Goal: Communication & Community: Answer question/provide support

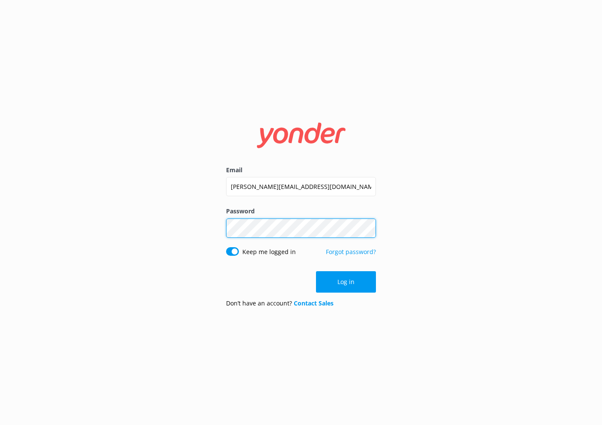
click at [346, 281] on button "Log in" at bounding box center [346, 281] width 60 height 21
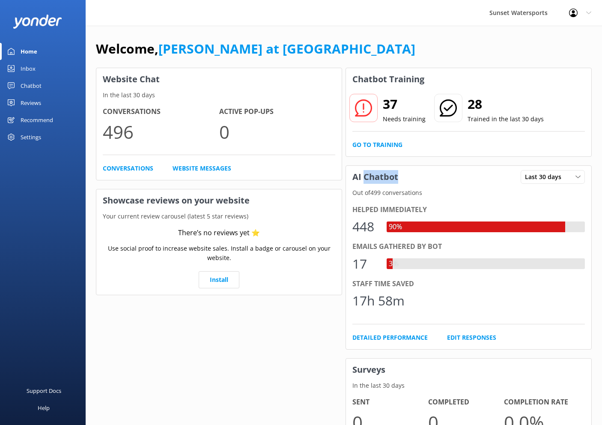
click at [29, 68] on div "Inbox" at bounding box center [28, 68] width 15 height 17
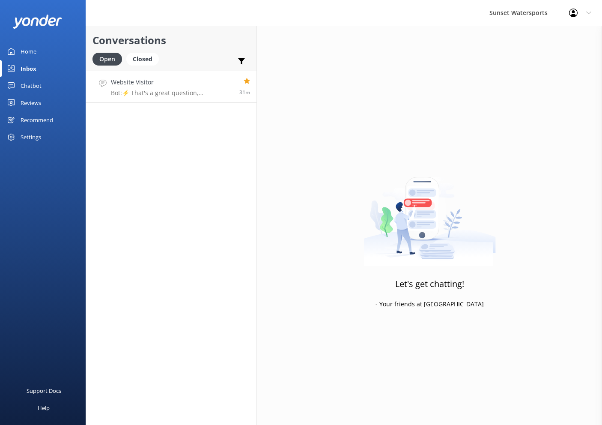
click at [198, 82] on h4 "Website Visitor" at bounding box center [172, 82] width 122 height 9
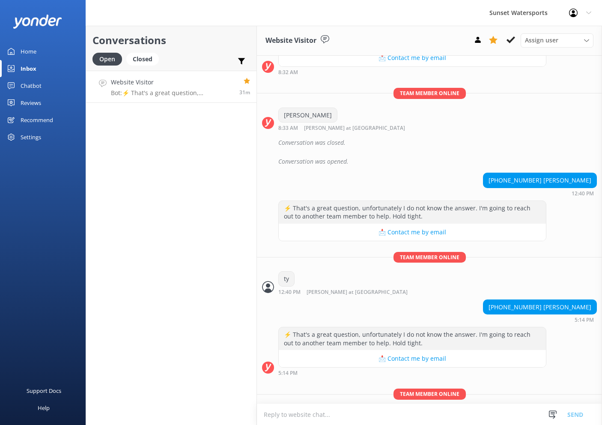
scroll to position [2713, 0]
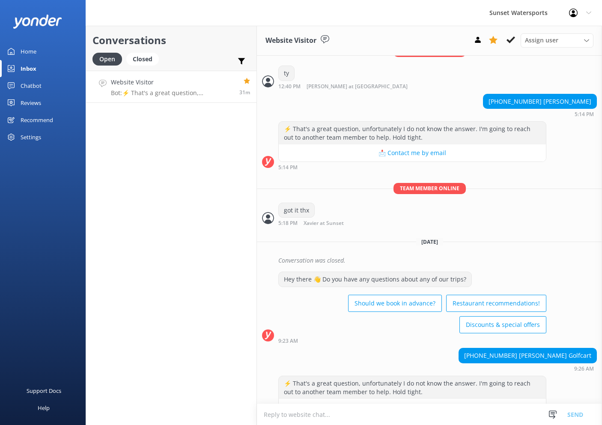
click at [396, 410] on textarea at bounding box center [429, 414] width 345 height 21
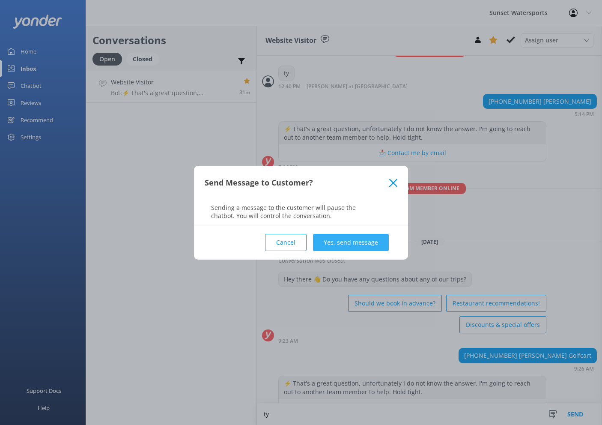
type textarea "ty"
click at [367, 240] on button "Yes, send message" at bounding box center [351, 242] width 76 height 17
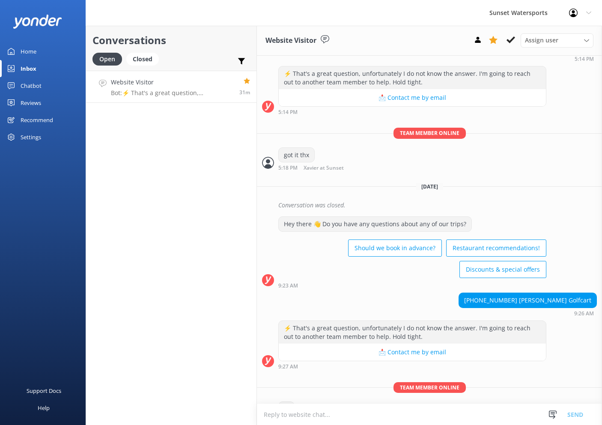
scroll to position [2769, 0]
click at [156, 86] on h4 "Website Visitor" at bounding box center [172, 82] width 122 height 9
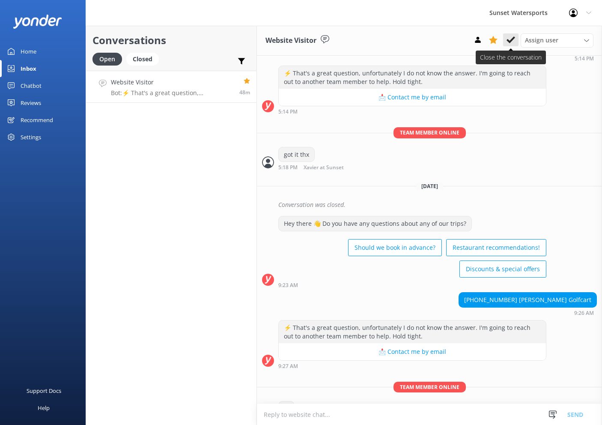
click at [510, 40] on icon at bounding box center [511, 40] width 9 height 9
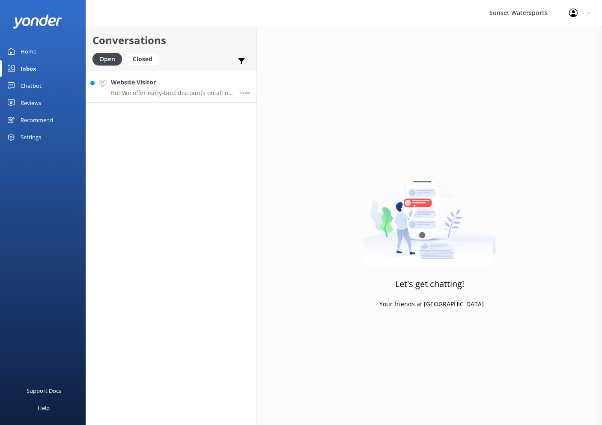
click at [163, 89] on div "Website Visitor Bot: We offer early-bird discounts on all of our morning trips.…" at bounding box center [172, 87] width 122 height 18
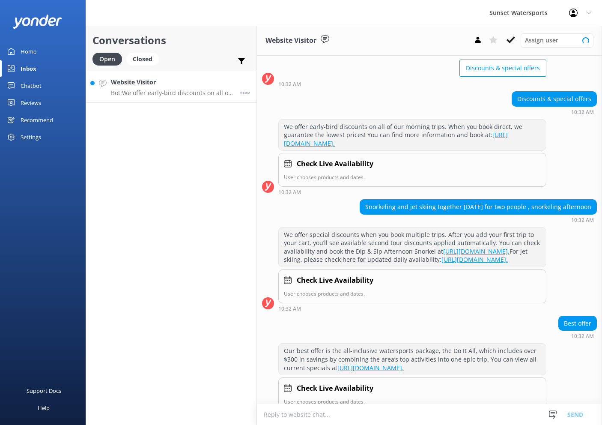
scroll to position [282, 0]
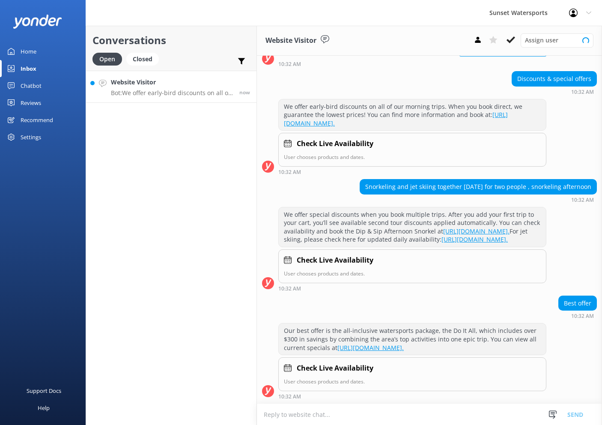
click at [382, 415] on textarea at bounding box center [429, 414] width 345 height 21
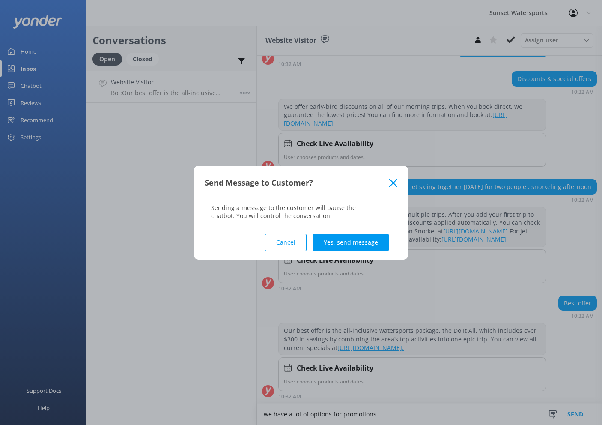
scroll to position [0, 0]
type textarea "we have a lot of options for promotions...."
click at [350, 239] on button "Yes, send message" at bounding box center [351, 242] width 76 height 17
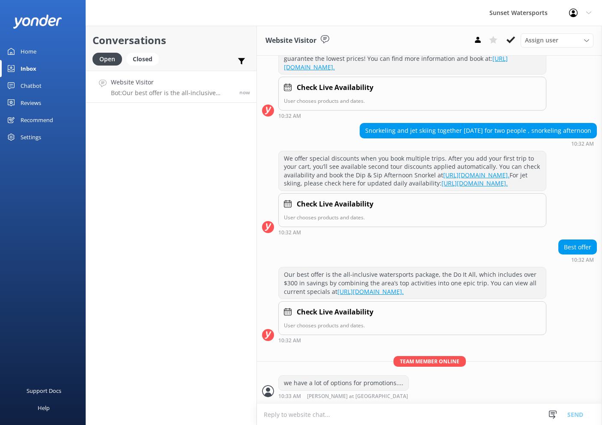
click at [362, 416] on textarea at bounding box center [429, 414] width 345 height 21
type textarea "w"
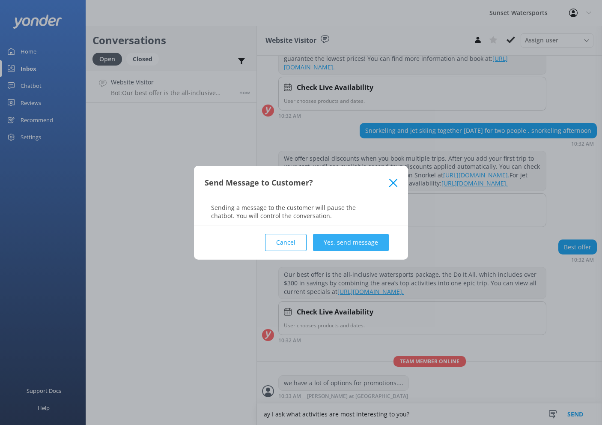
type textarea "ay I ask what activities are most interesting to you?"
click at [343, 248] on button "Yes, send message" at bounding box center [351, 242] width 76 height 17
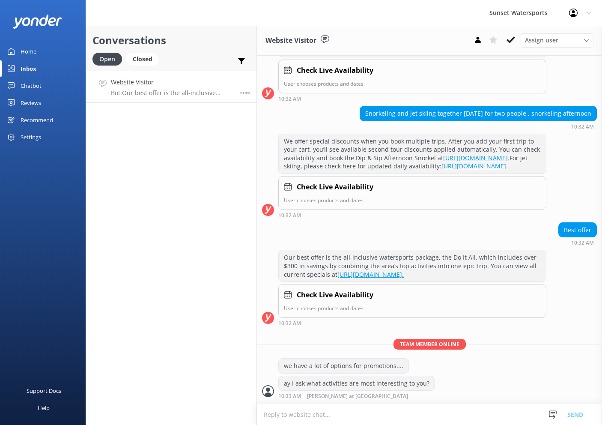
scroll to position [355, 0]
click at [384, 409] on textarea at bounding box center [429, 414] width 345 height 21
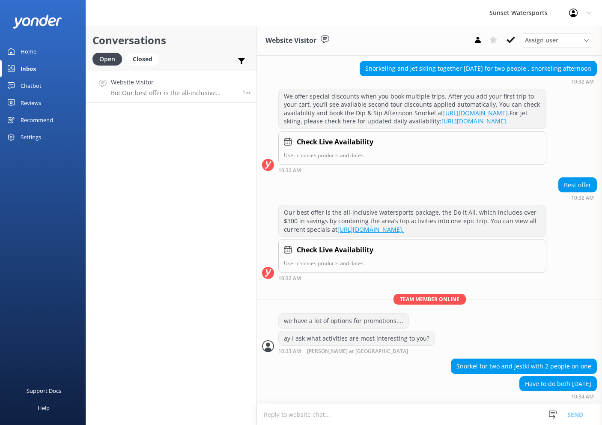
scroll to position [400, 0]
click at [362, 412] on textarea at bounding box center [429, 414] width 345 height 21
type textarea "k"
click at [514, 282] on div "Our best offer is the all-inclusive watersports package, the Do It All, which i…" at bounding box center [429, 245] width 345 height 81
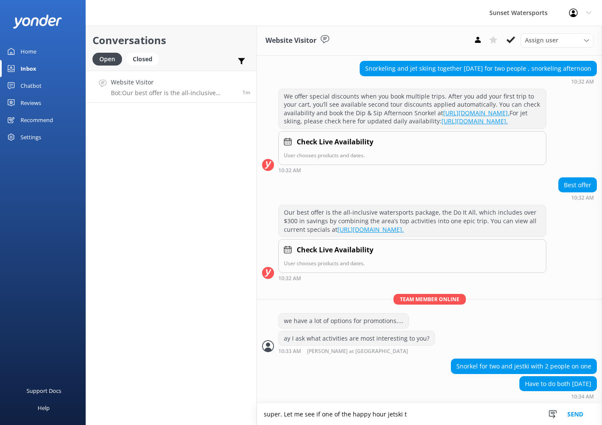
click at [433, 415] on textarea "super. Let me see if one of the happy hour jetski t" at bounding box center [429, 413] width 345 height 21
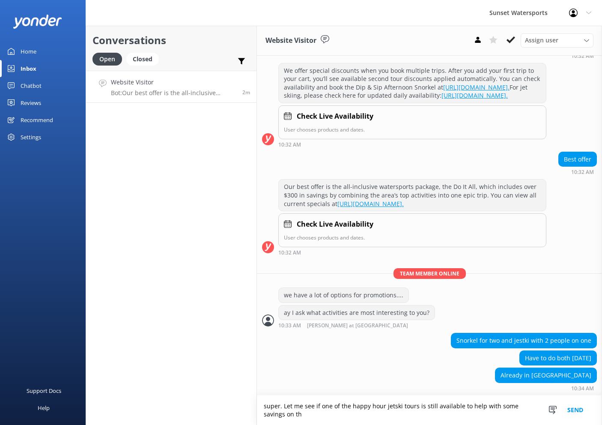
scroll to position [425, 0]
type textarea "super. Let me see if one of the happy hour jetski tours is still available to h…"
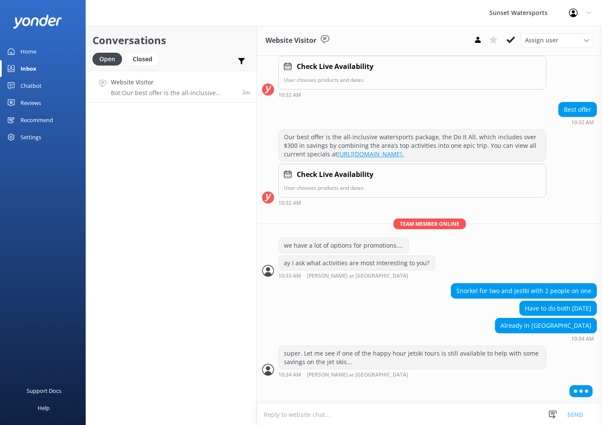
scroll to position [473, 0]
type textarea "do you have a car?"
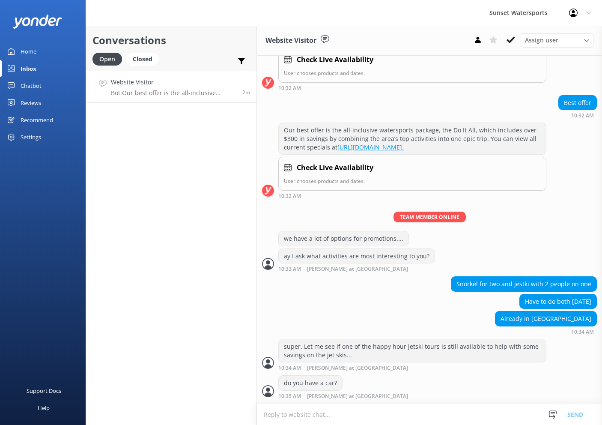
scroll to position [481, 0]
type textarea "or transportation?"
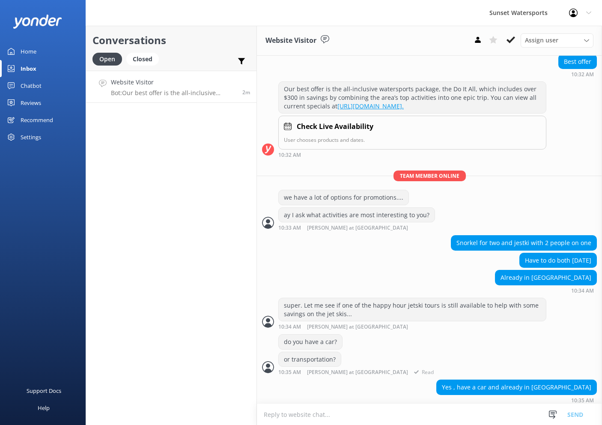
scroll to position [525, 0]
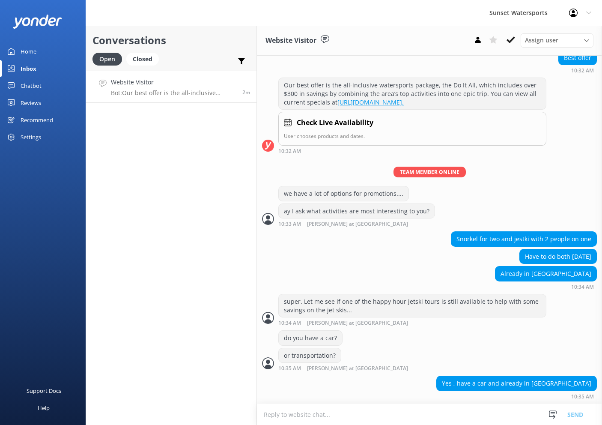
click at [332, 400] on div "Yes , have a car and already in key west 10:35 AM" at bounding box center [429, 390] width 345 height 28
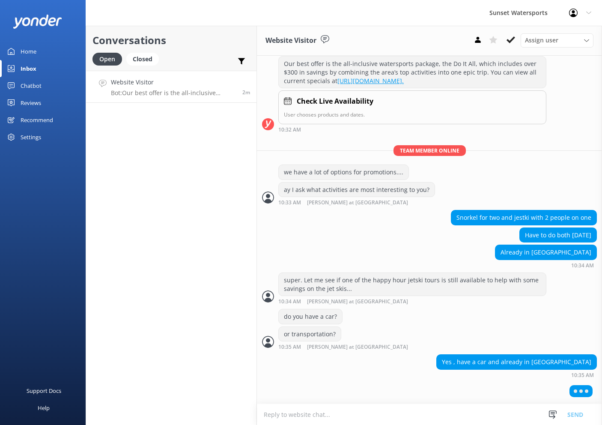
scroll to position [545, 0]
click at [325, 412] on textarea at bounding box center [429, 414] width 345 height 21
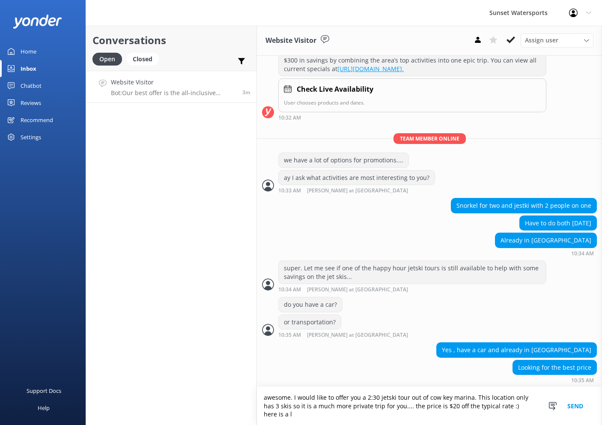
scroll to position [559, 0]
type textarea "awesome. I would like to offer you a 2:30 jetski tour out of cow key marina. Th…"
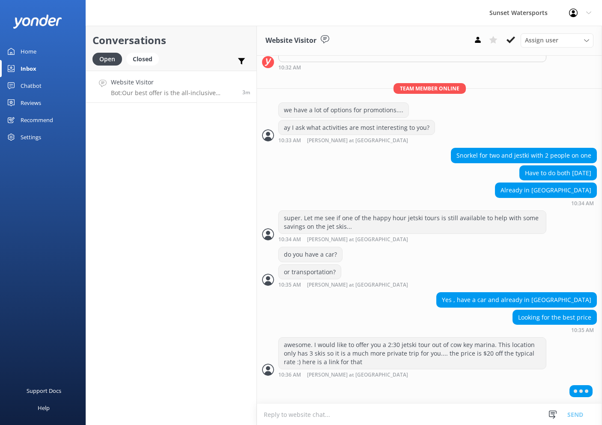
scroll to position [607, 0]
type textarea "https://fareharbor.com/embeds/book/sunsetwatersportskeywest/items/263751/calend…"
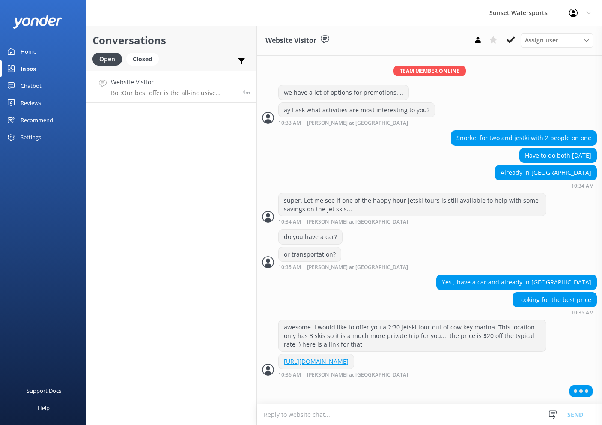
scroll to position [640, 0]
click at [372, 416] on textarea at bounding box center [429, 414] width 345 height 21
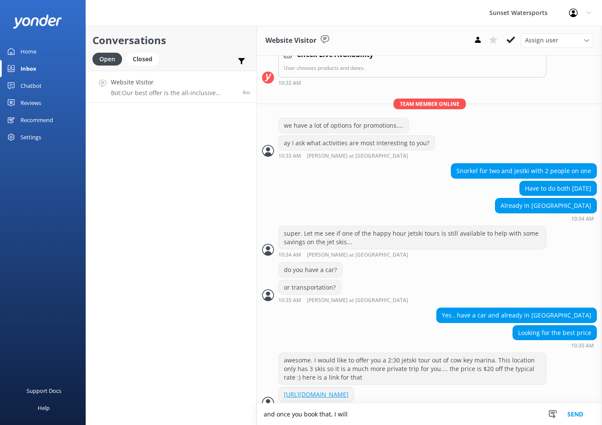
scroll to position [647, 0]
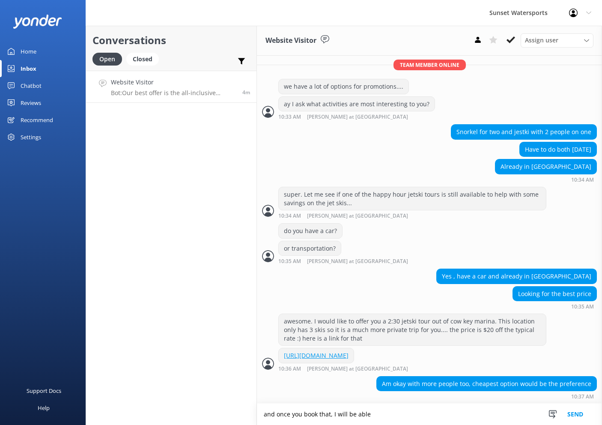
drag, startPoint x: 387, startPoint y: 417, endPoint x: 235, endPoint y: 411, distance: 152.2
click at [235, 411] on div "Conversations Open Closed Important Assigned to me Unassigned Website Visitor B…" at bounding box center [344, 225] width 517 height 399
type textarea "price is the same"
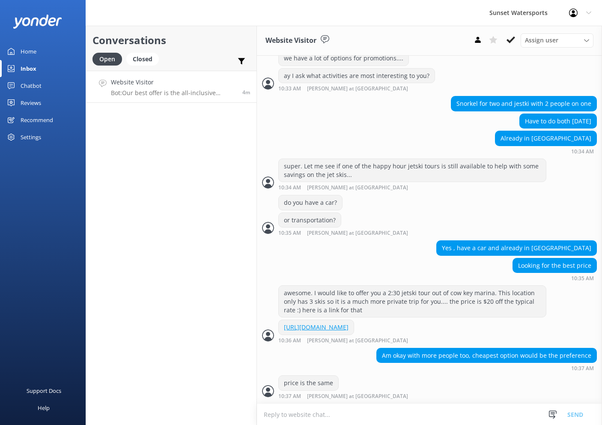
scroll to position [675, 0]
click at [290, 412] on textarea at bounding box center [429, 414] width 345 height 21
type textarea "either location, that one has free parking instead of $20 valet at the other re…"
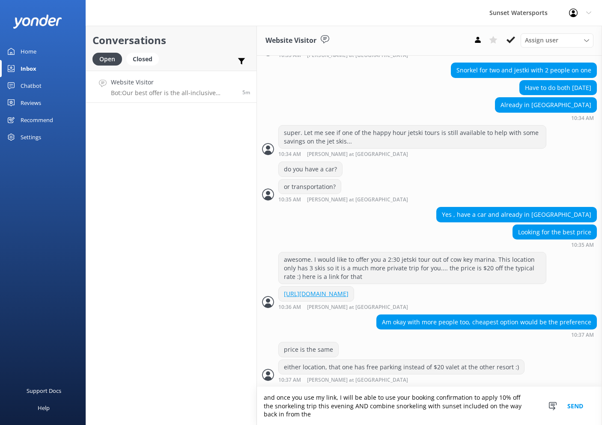
scroll to position [708, 0]
drag, startPoint x: 372, startPoint y: 417, endPoint x: 297, endPoint y: 408, distance: 75.5
click at [297, 408] on textarea "and once you use my link, I will be able to use your booking confirmation to ap…" at bounding box center [429, 406] width 345 height 38
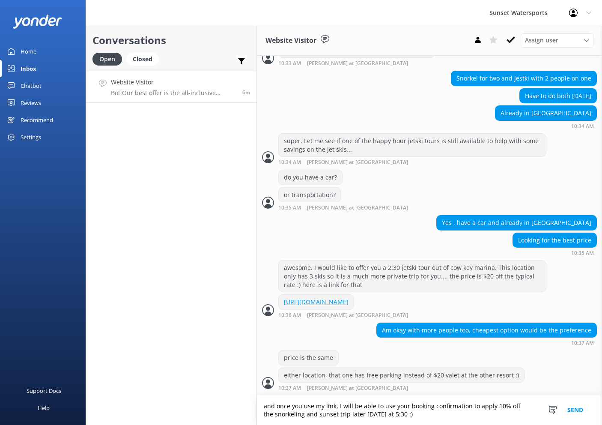
type textarea "and once you use my link, I will be able to use your booking confirmation to ap…"
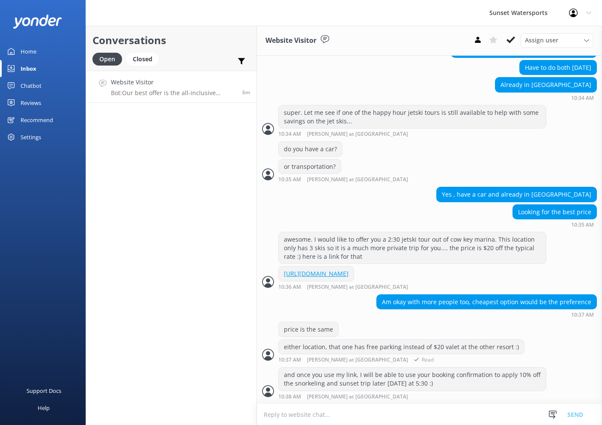
scroll to position [728, 0]
click at [379, 406] on textarea at bounding box center [429, 414] width 345 height 21
type textarea "how does that sound?"
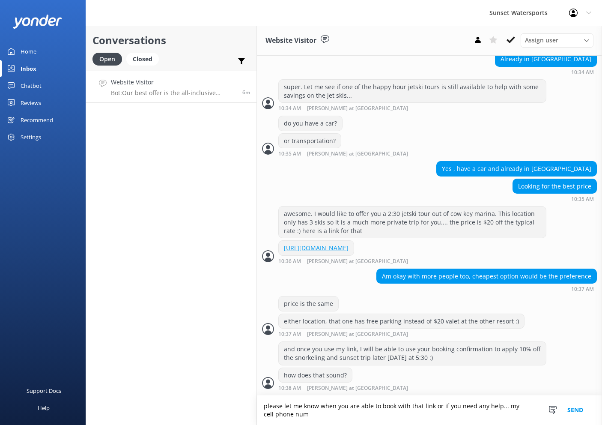
scroll to position [753, 0]
type textarea "please let me know when you are able to book with that link or if you need any …"
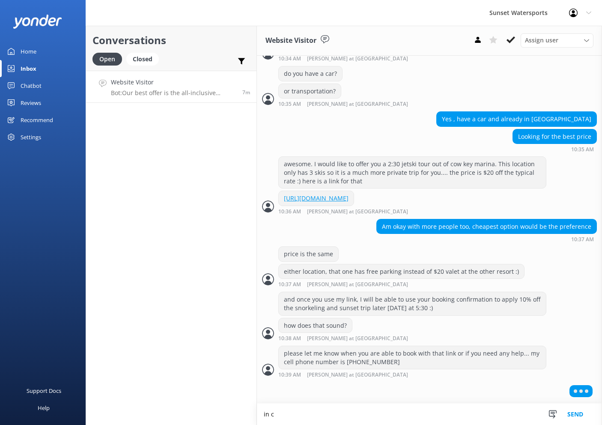
scroll to position [801, 0]
type textarea "in case you need to call"
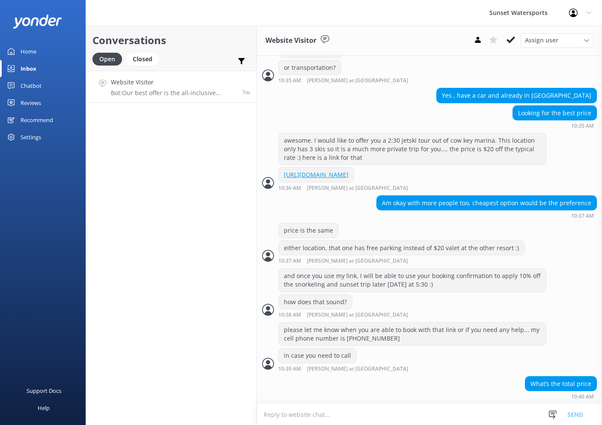
scroll to position [825, 0]
click at [343, 411] on textarea at bounding box center [429, 414] width 345 height 21
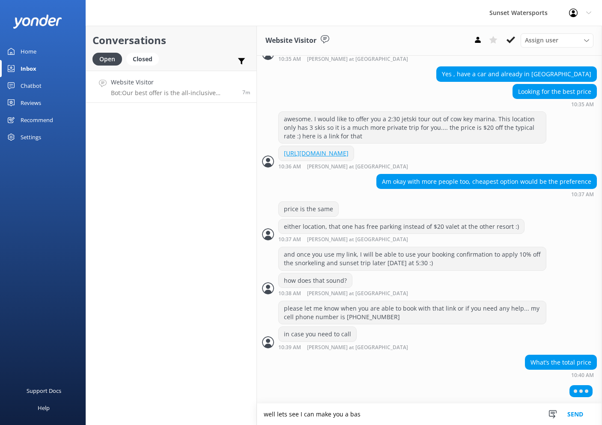
scroll to position [846, 0]
type textarea "well lets see I can make you a basket"
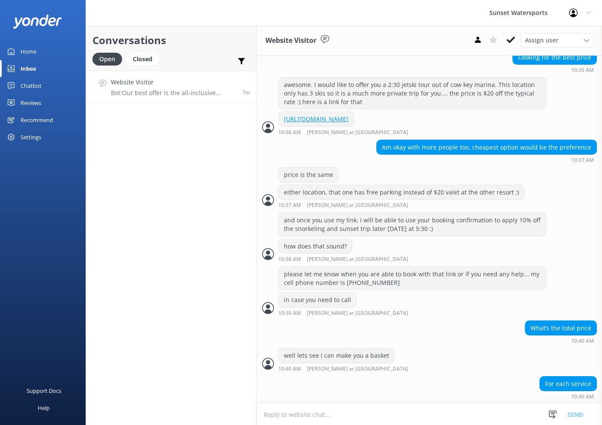
scroll to position [881, 0]
click at [314, 412] on textarea at bounding box center [429, 414] width 345 height 21
type textarea "do you want $30 damage protection on the jet ski?"
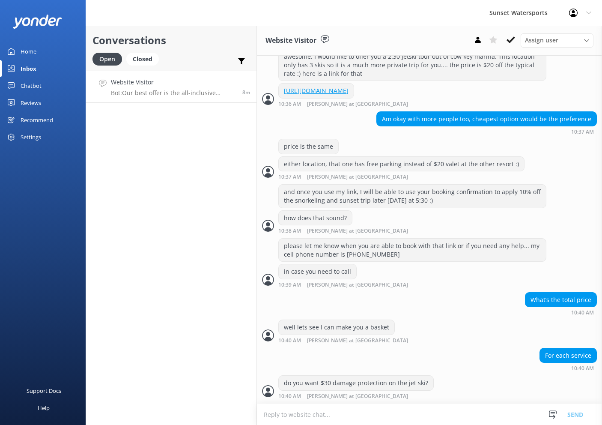
scroll to position [908, 0]
type textarea "or no"
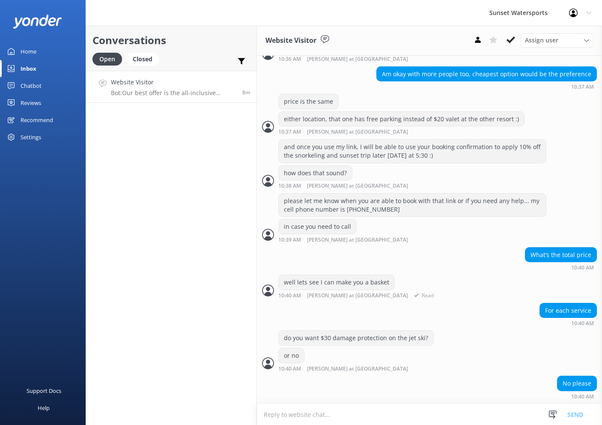
scroll to position [953, 0]
click at [92, 263] on div "Conversations Open Closed Important Assigned to me Unassigned Website Visitor B…" at bounding box center [171, 225] width 171 height 399
click at [518, 415] on textarea "with standard 24 hour cancelation and no damage coverage added it will be 158.85" at bounding box center [429, 413] width 345 height 21
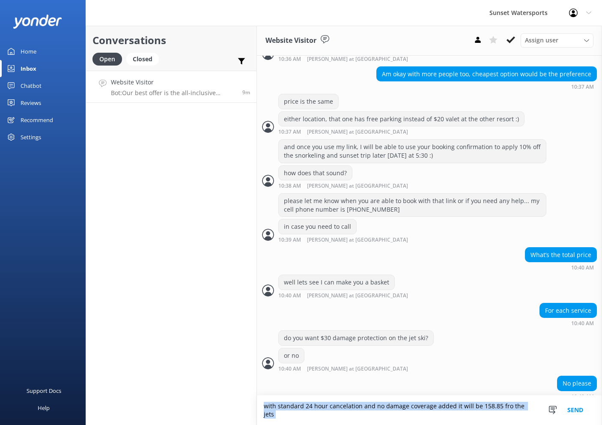
drag, startPoint x: 536, startPoint y: 415, endPoint x: 361, endPoint y: 411, distance: 174.8
click at [363, 411] on form "with standard 24 hour cancelation and no damage coverage added it will be 158.8…" at bounding box center [429, 410] width 345 height 30
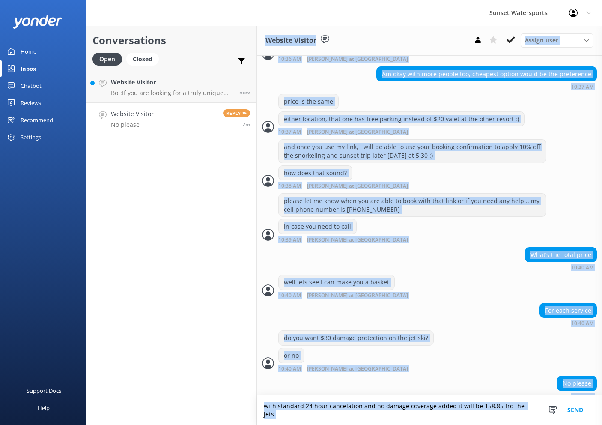
drag, startPoint x: 537, startPoint y: 414, endPoint x: 194, endPoint y: 407, distance: 342.3
click at [194, 407] on div "Conversations Open Closed Important Assigned to me Unassigned Website Visitor B…" at bounding box center [344, 225] width 517 height 399
click at [193, 407] on div "Conversations Open Closed Important Assigned to me Unassigned Website Visitor B…" at bounding box center [171, 225] width 171 height 399
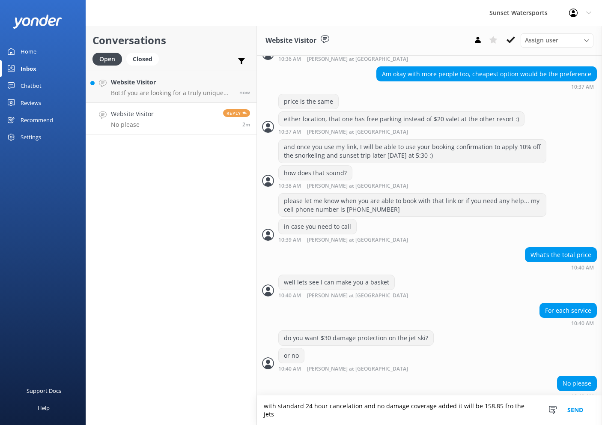
scroll to position [0, 0]
drag, startPoint x: 359, startPoint y: 416, endPoint x: 535, endPoint y: 416, distance: 176.5
click at [535, 416] on textarea "with standard 24 hour cancelation and no damage coverage added it will be 158.8…" at bounding box center [429, 410] width 345 height 30
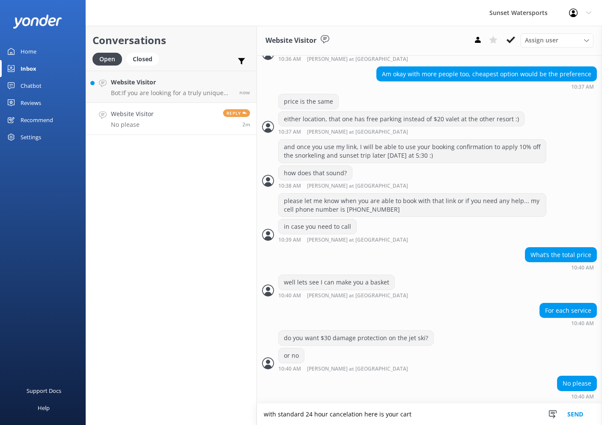
type textarea "with standard 24 hour cancelation here is your cart"
type textarea "https://fareharbor.com/embeds/book/sunsetwatersportskeywest/cart/?u=eb19e65b-a7…"
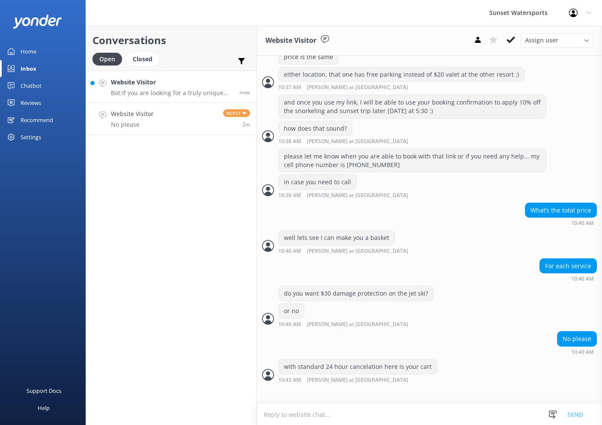
scroll to position [981, 0]
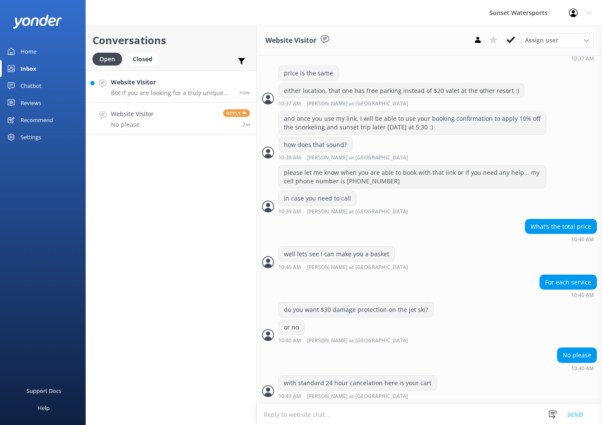
click at [167, 89] on div "Website Visitor Bot: If you are looking for a truly unique Key West restaurant …" at bounding box center [172, 87] width 122 height 18
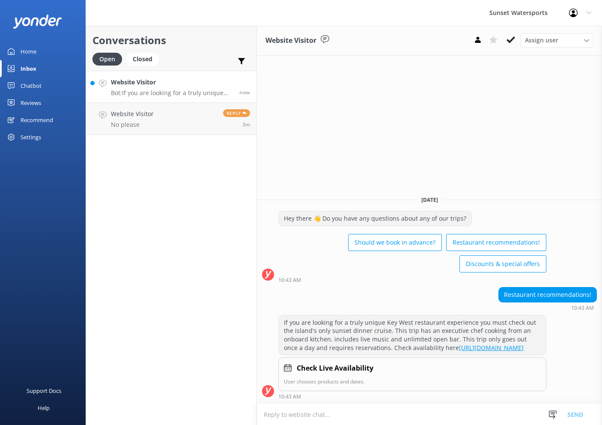
click at [381, 406] on textarea at bounding box center [429, 414] width 345 height 21
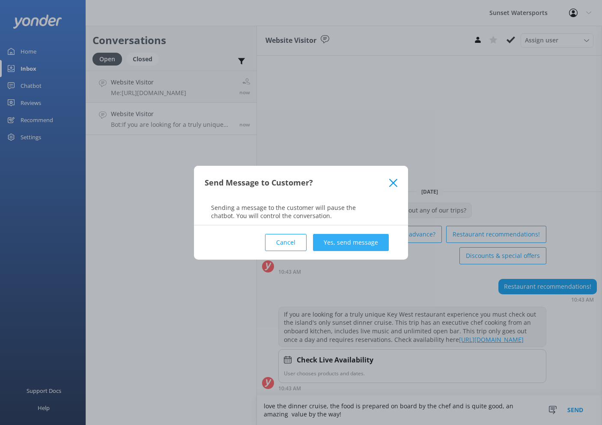
type textarea "love the dinner cruise, the food is prepared on board by the chef and is quite …"
click at [353, 248] on button "Yes, send message" at bounding box center [351, 242] width 76 height 17
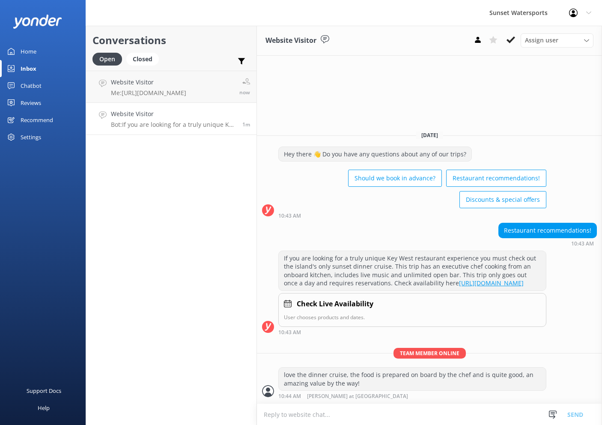
drag, startPoint x: 360, startPoint y: 415, endPoint x: 340, endPoint y: 406, distance: 21.9
click at [357, 414] on textarea at bounding box center [429, 414] width 345 height 21
click at [302, 412] on textarea at bounding box center [429, 414] width 345 height 21
click at [347, 409] on textarea at bounding box center [429, 414] width 345 height 21
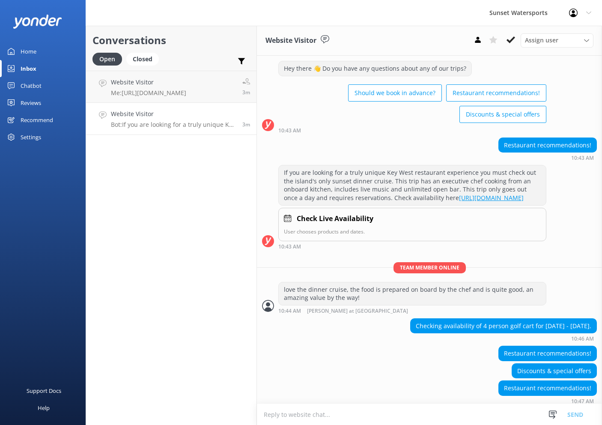
scroll to position [34, 0]
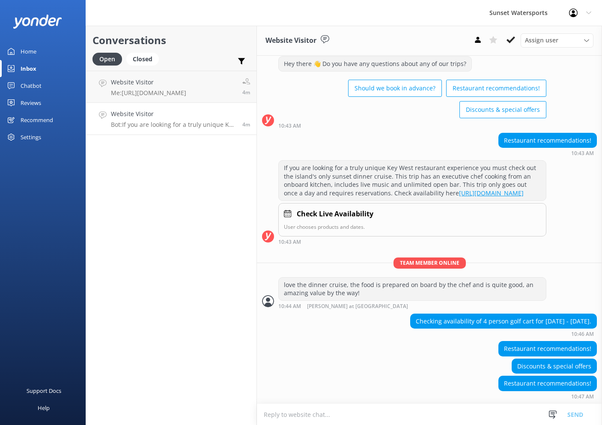
click at [197, 156] on div "Conversations Open Closed Important Assigned to me Unassigned Website Visitor M…" at bounding box center [171, 225] width 171 height 399
click at [363, 411] on textarea at bounding box center [429, 414] width 345 height 21
type textarea "sure thing sorry was interrupted"
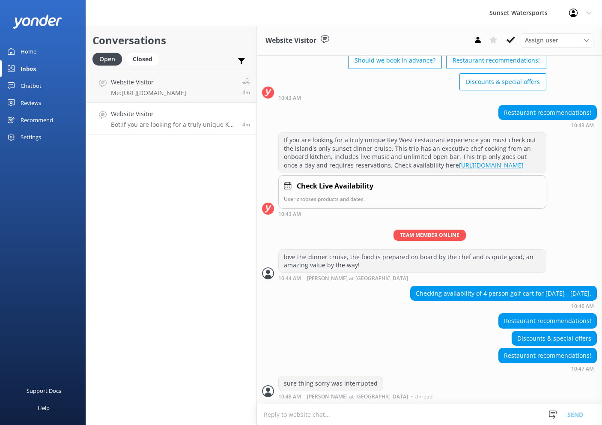
click at [358, 406] on textarea at bounding box center [429, 414] width 345 height 21
click at [363, 415] on textarea at bounding box center [429, 414] width 345 height 21
type textarea "r"
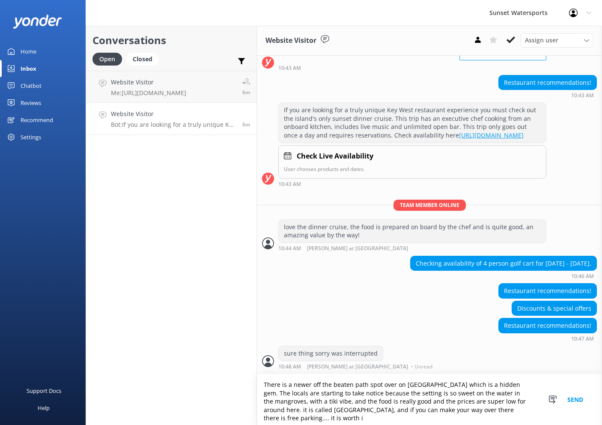
scroll to position [92, 0]
type textarea "There is a newer off the beaten path spot over on stock island which is a hidde…"
click at [573, 399] on button "Send" at bounding box center [575, 399] width 32 height 51
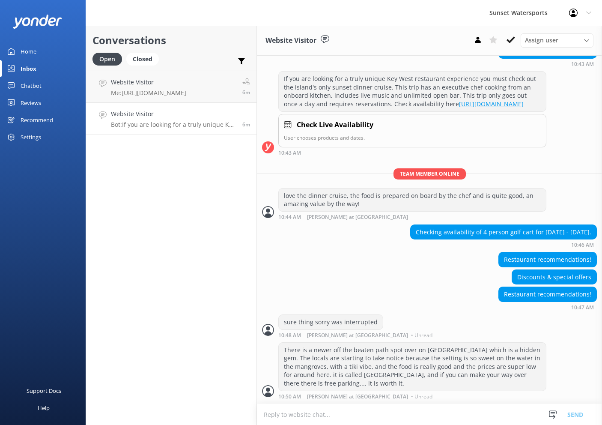
scroll to position [2, 0]
click at [334, 415] on textarea at bounding box center [429, 414] width 345 height 21
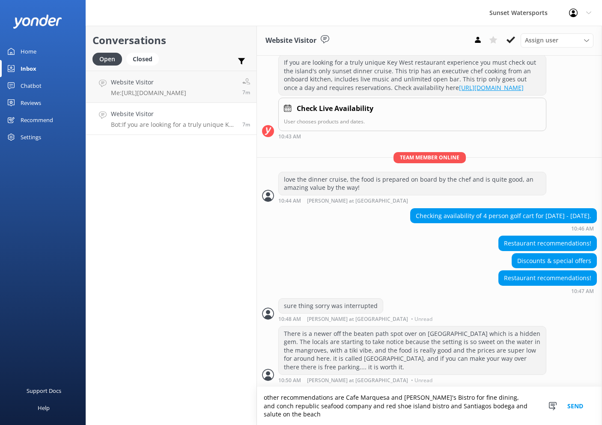
scroll to position [138, 0]
type textarea "other recommendations are Cafe Marquesa and Lola's Bistro for fine dining, and …"
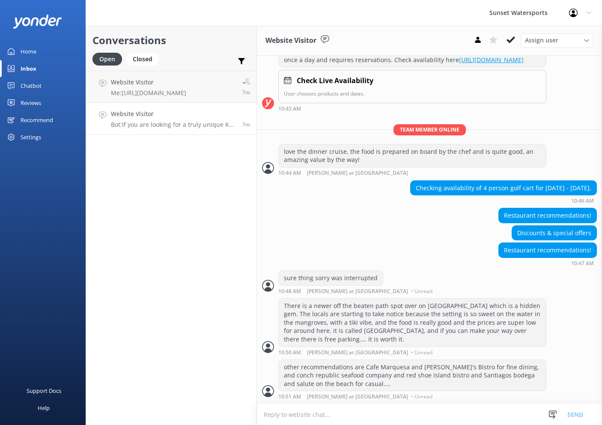
scroll to position [0, 0]
type textarea "for golf carts, please feel free to give me a call at 305-849-9615"
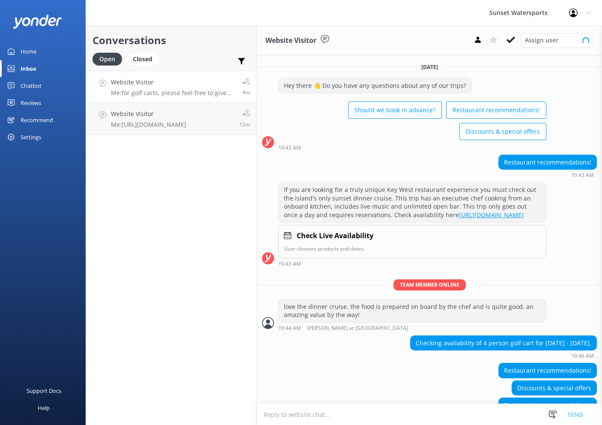
scroll to position [182, 0]
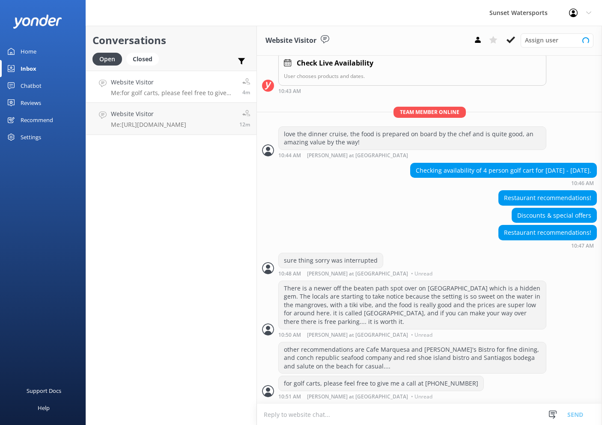
click at [182, 91] on p "Me: for golf carts, please feel free to give me a call at 305-849-9615" at bounding box center [173, 93] width 125 height 8
click at [516, 37] on button at bounding box center [510, 39] width 15 height 13
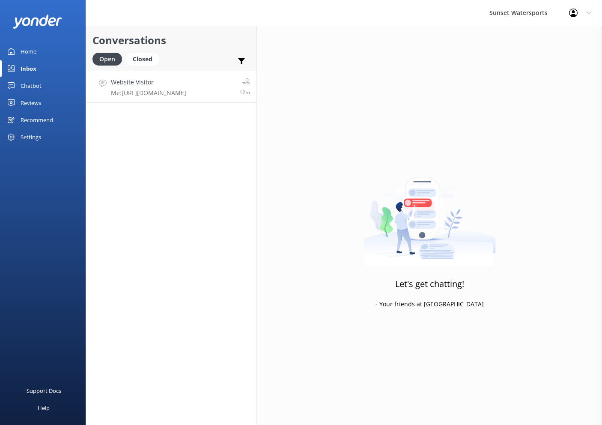
click at [176, 87] on h4 "Website Visitor" at bounding box center [148, 82] width 75 height 9
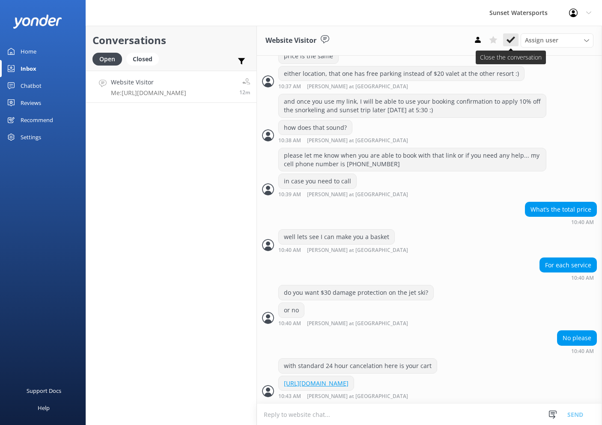
scroll to position [-1, 0]
click at [512, 43] on icon at bounding box center [511, 40] width 9 height 9
